Goal: Task Accomplishment & Management: Use online tool/utility

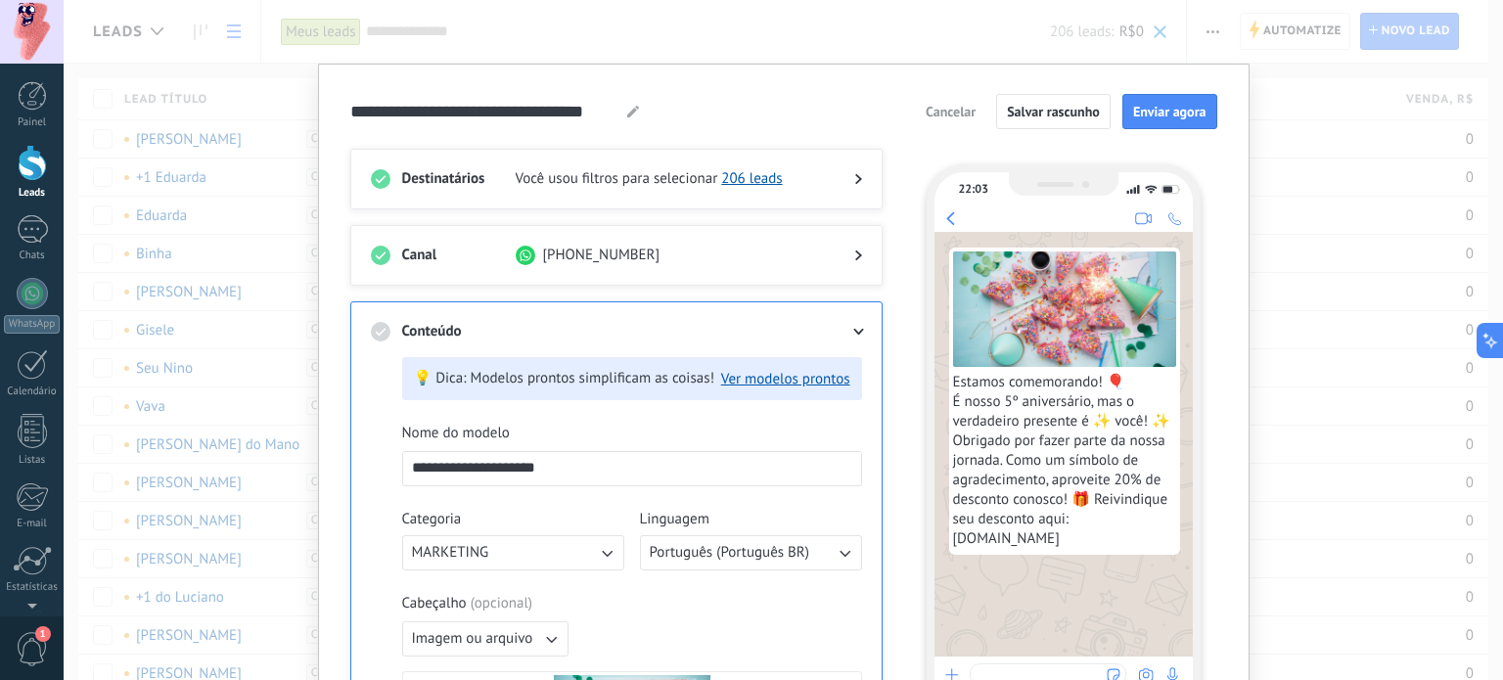
scroll to position [450, 0]
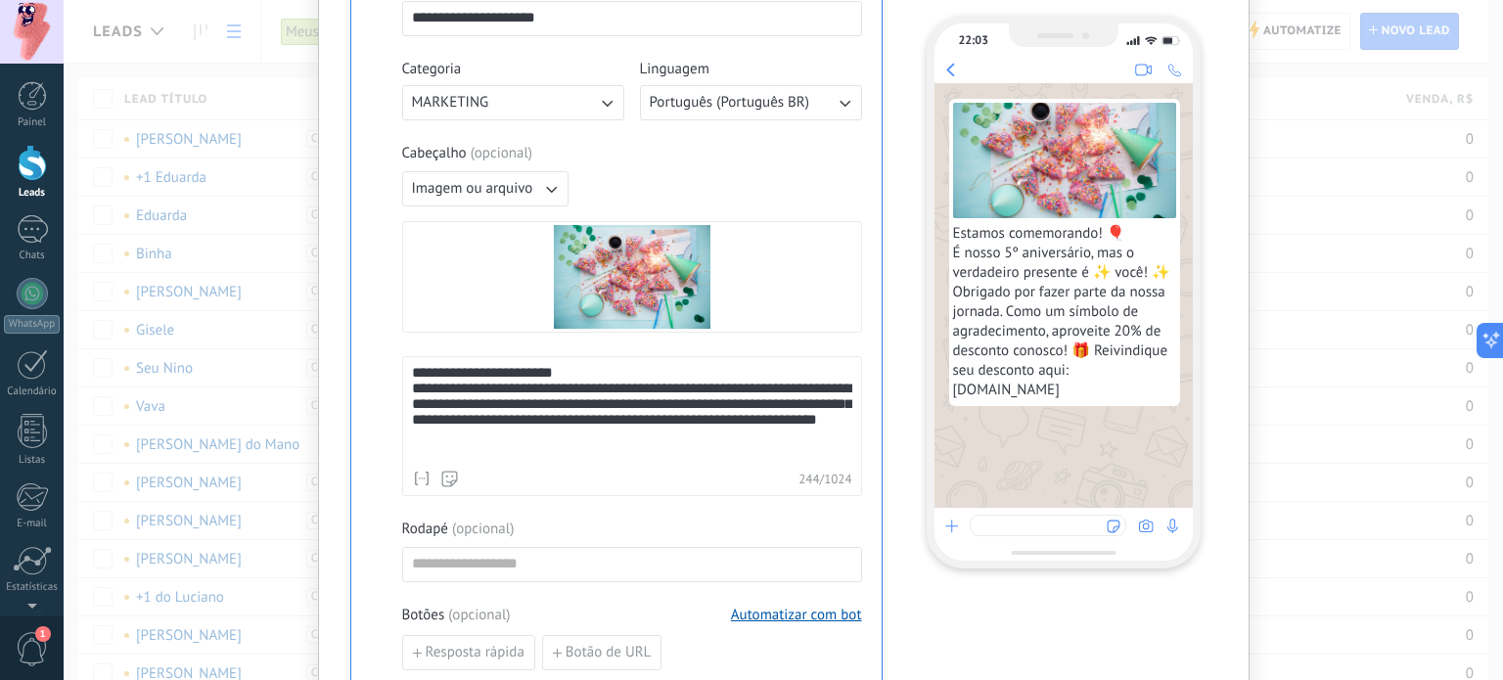
click at [1332, 67] on div "**********" at bounding box center [783, 340] width 1439 height 680
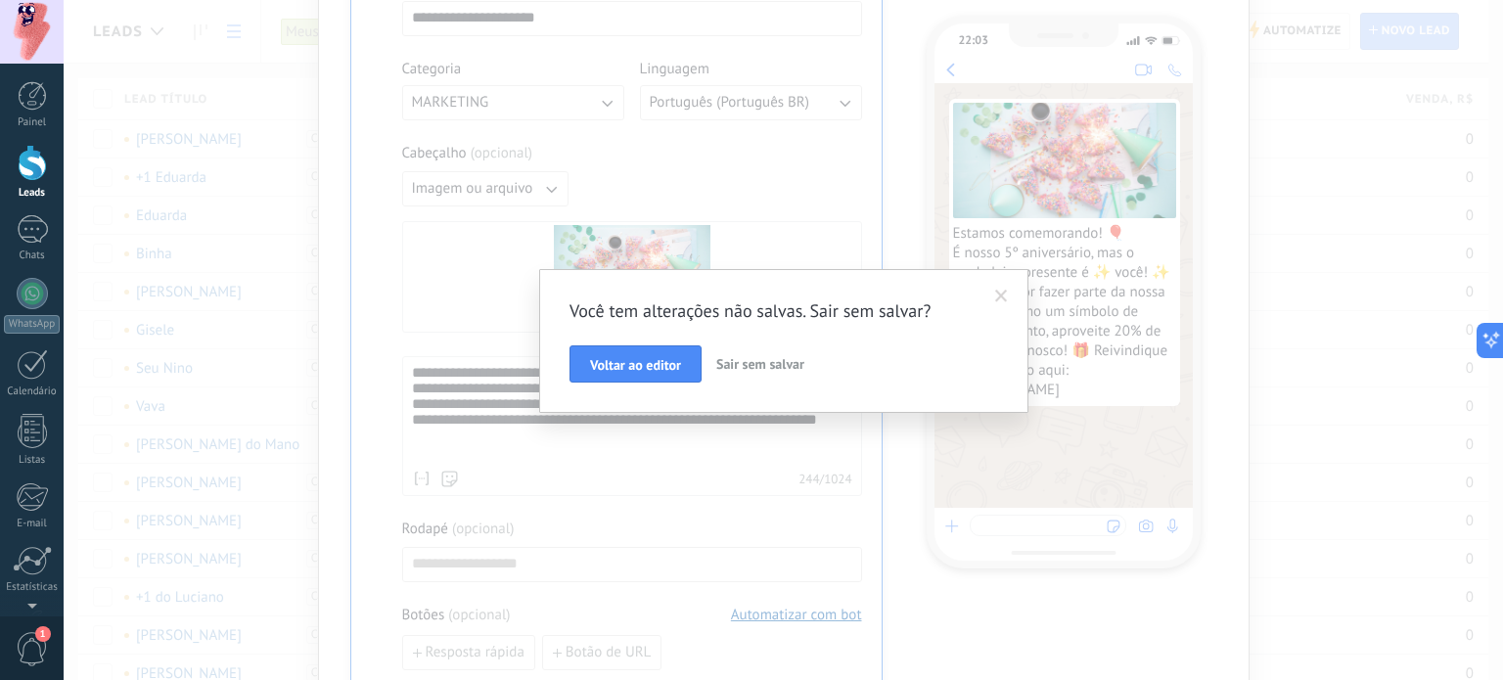
click at [110, 173] on div "Você tem alterações não salvas. Sair sem salvar? Voltar ao editor Sair sem salv…" at bounding box center [783, 340] width 1439 height 680
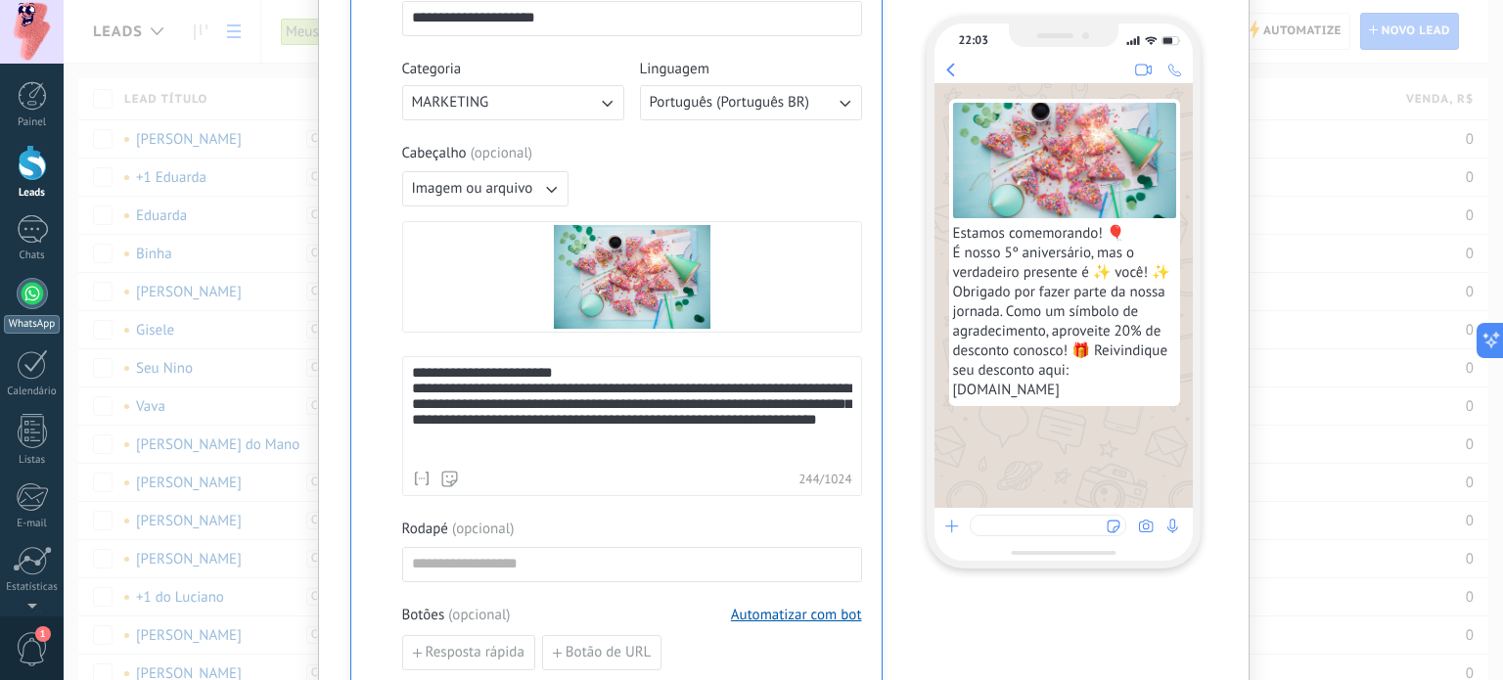
click at [55, 301] on link "WhatsApp" at bounding box center [32, 306] width 64 height 56
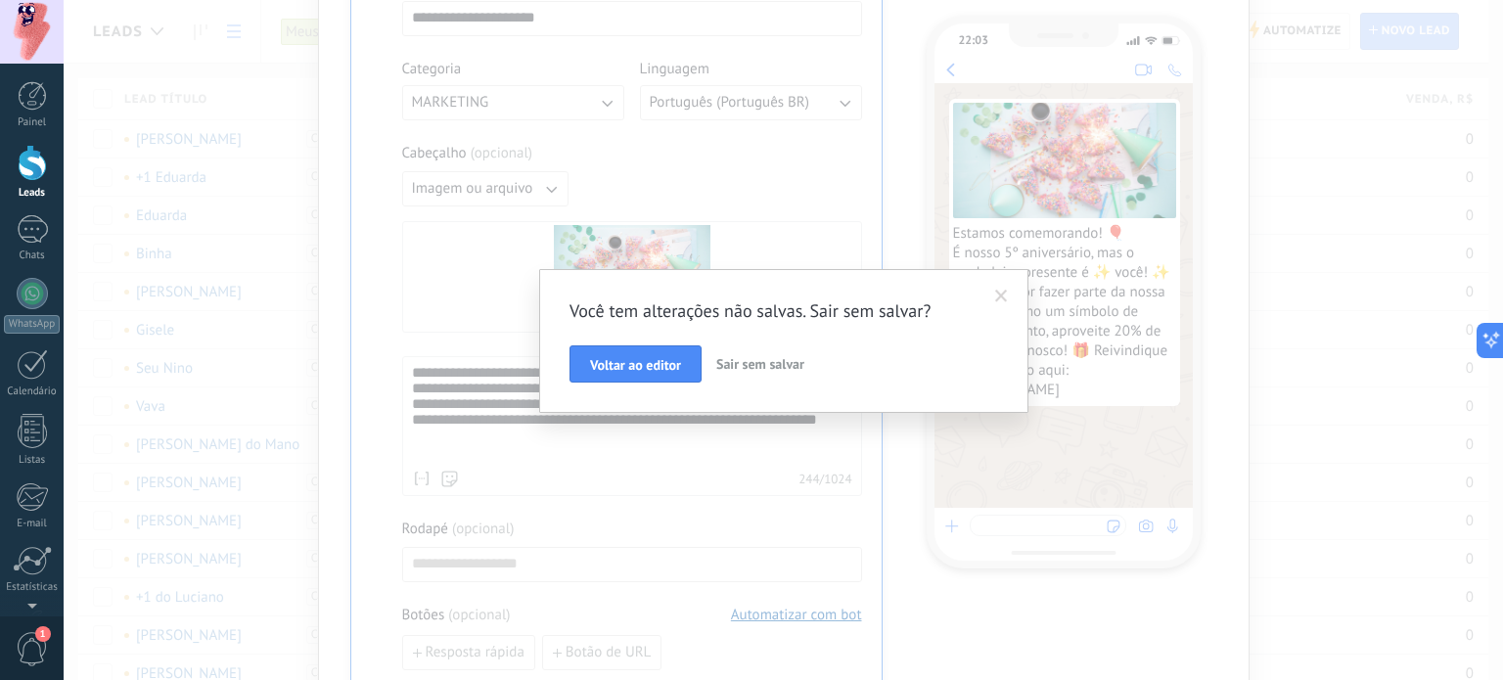
click at [738, 370] on span "Sair sem salvar" at bounding box center [760, 364] width 88 height 18
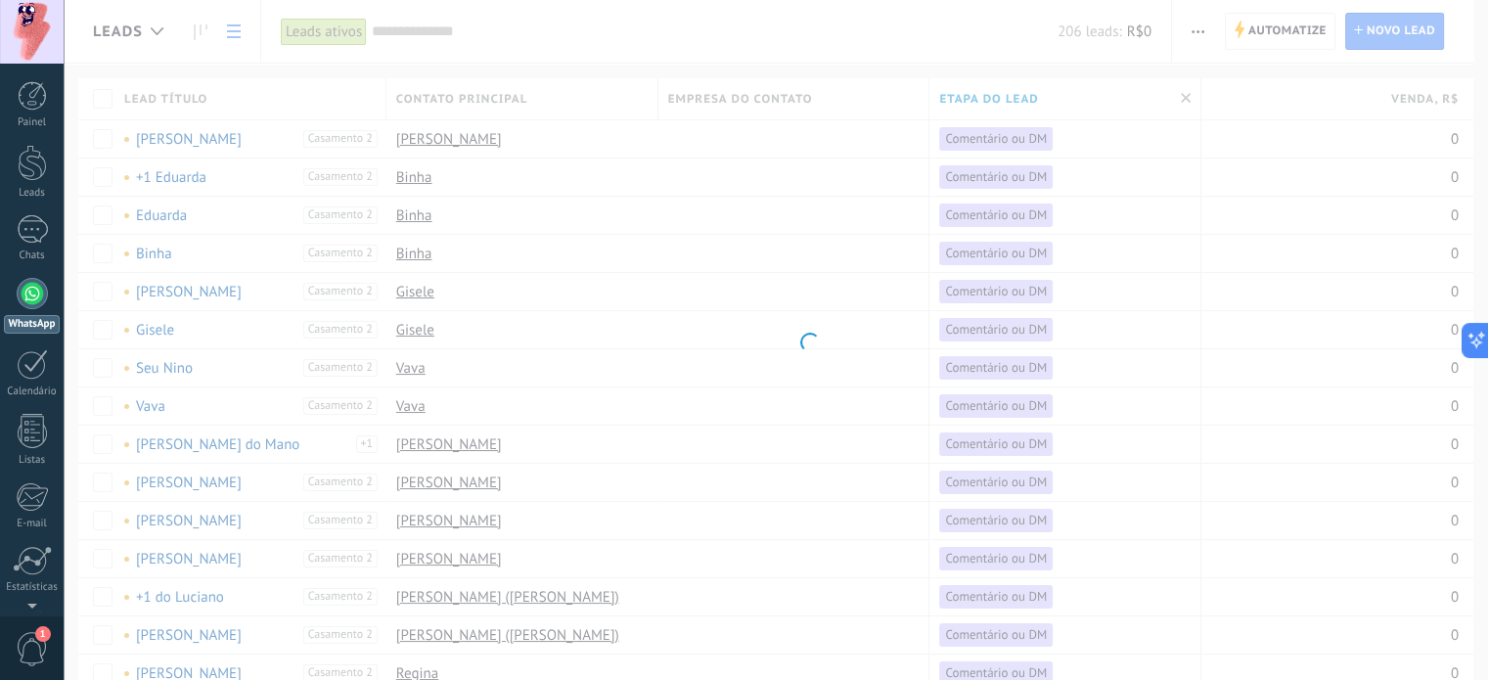
click at [37, 291] on div at bounding box center [32, 293] width 31 height 31
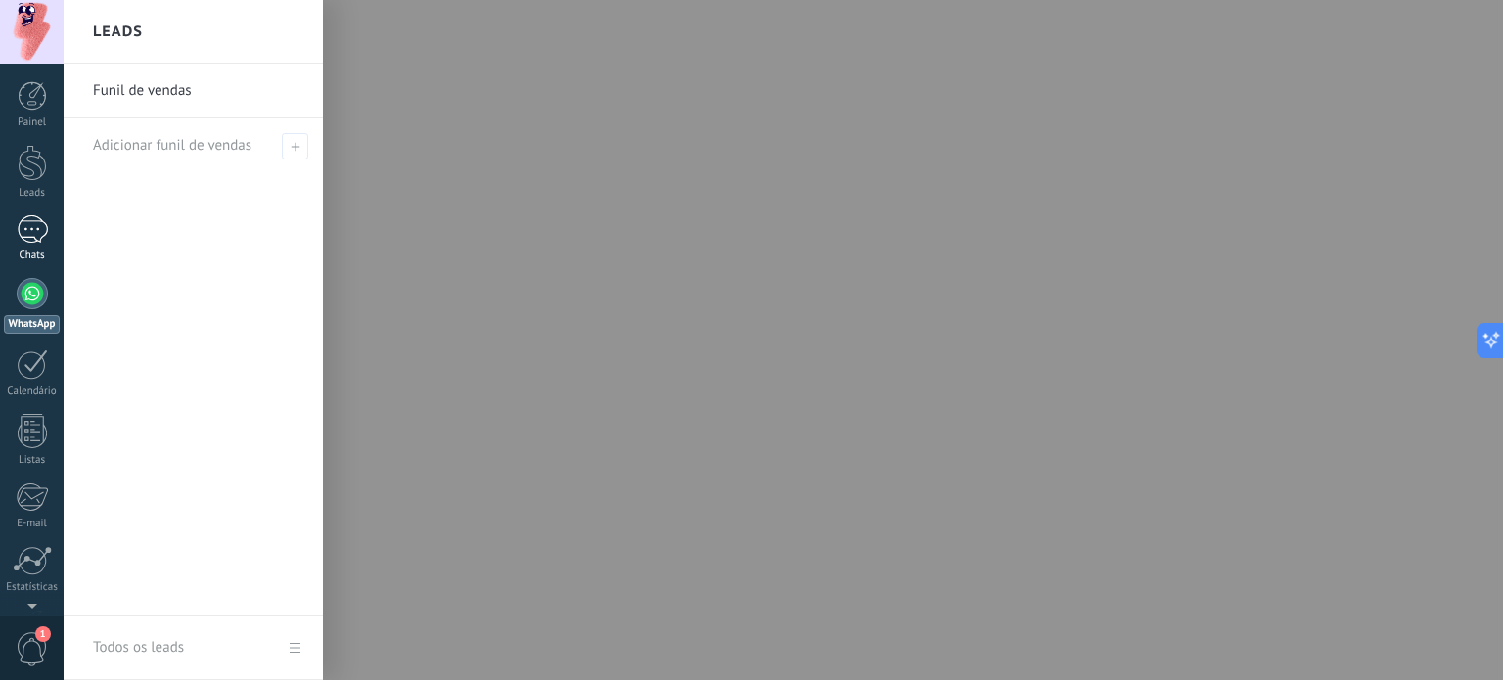
click at [19, 224] on div at bounding box center [32, 229] width 31 height 28
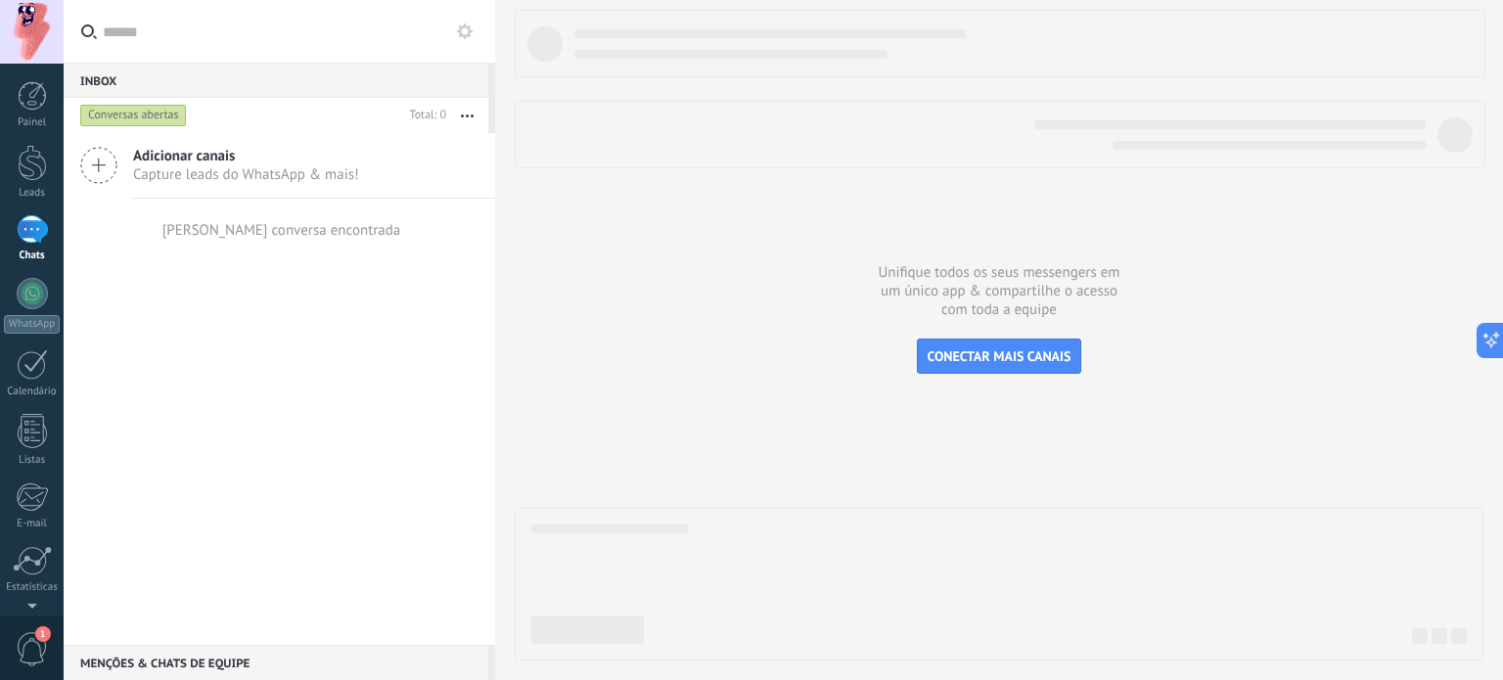
click at [186, 150] on span "Adicionar canais" at bounding box center [246, 156] width 226 height 19
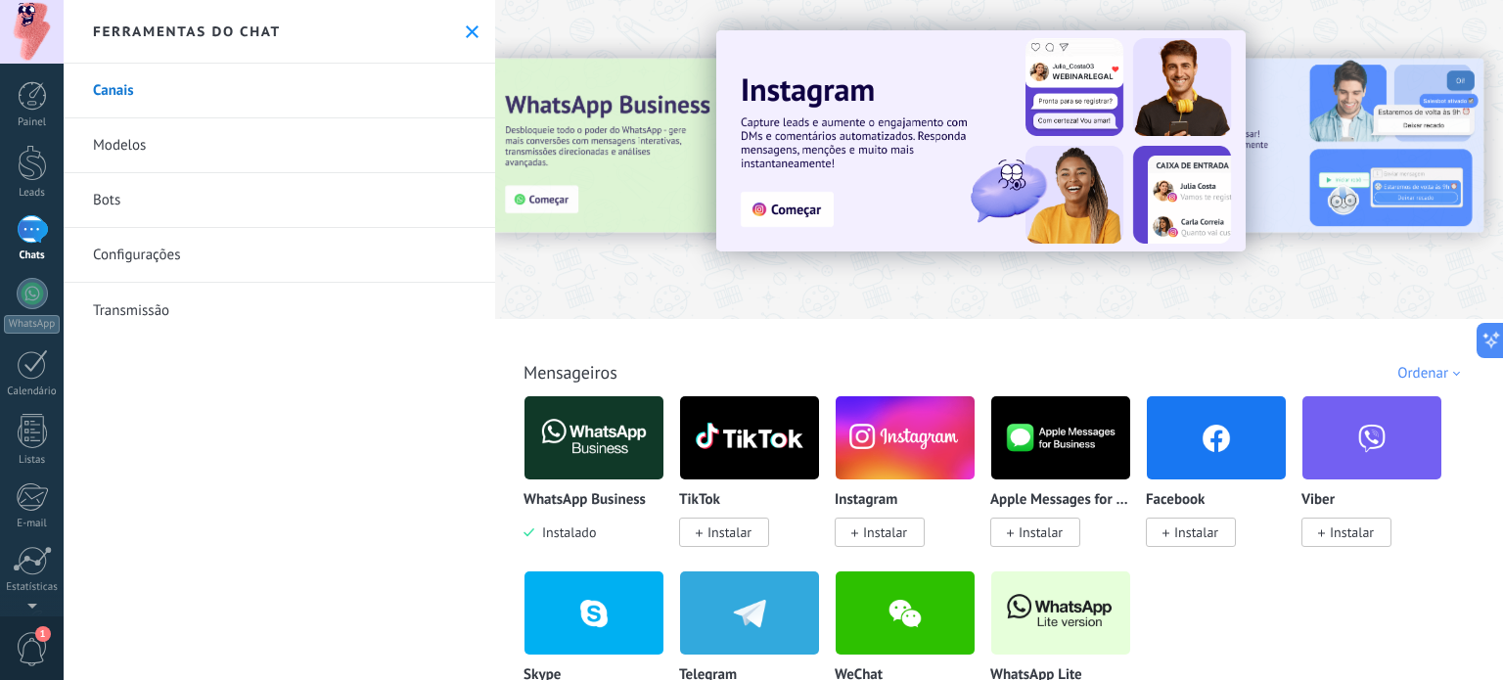
click at [593, 441] on img at bounding box center [593, 437] width 139 height 95
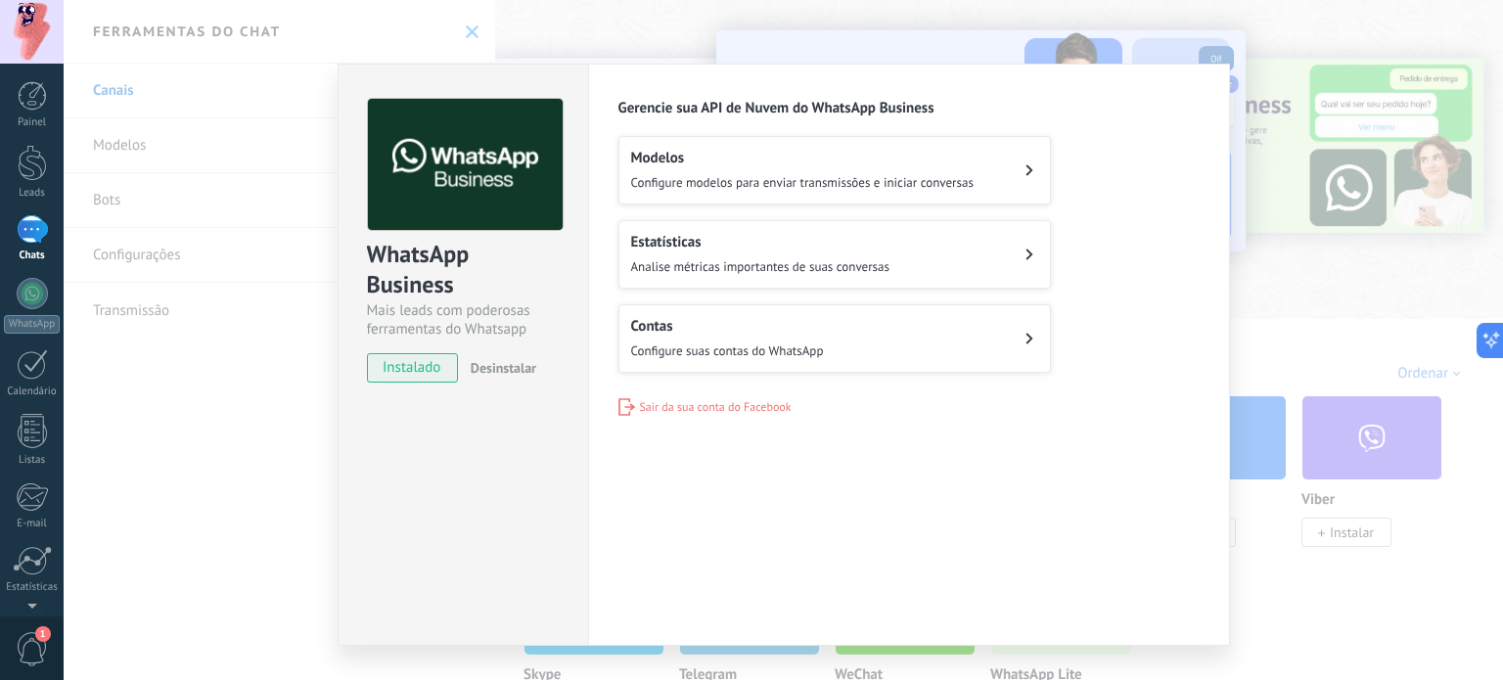
drag, startPoint x: 1345, startPoint y: 0, endPoint x: 1184, endPoint y: 146, distance: 217.5
click at [1281, 228] on div "WhatsApp Business Mais leads com poderosas ferramentas do Whatsapp instalado De…" at bounding box center [783, 340] width 1439 height 680
